Goal: Transaction & Acquisition: Purchase product/service

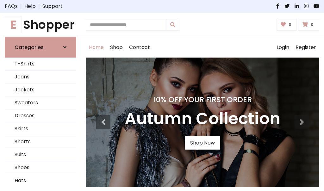
click at [162, 96] on h4 "10% Off Your First Order" at bounding box center [203, 99] width 156 height 9
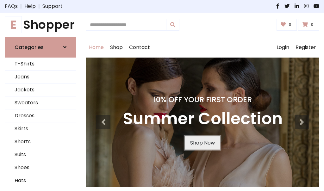
click at [202, 143] on link "Shop Now" at bounding box center [202, 143] width 35 height 13
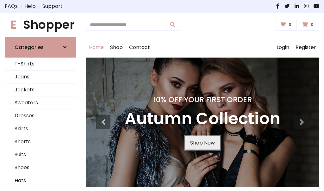
click at [202, 143] on link "Shop Now" at bounding box center [202, 143] width 35 height 13
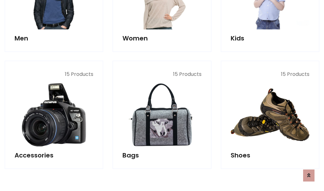
scroll to position [632, 0]
